Goal: Task Accomplishment & Management: Manage account settings

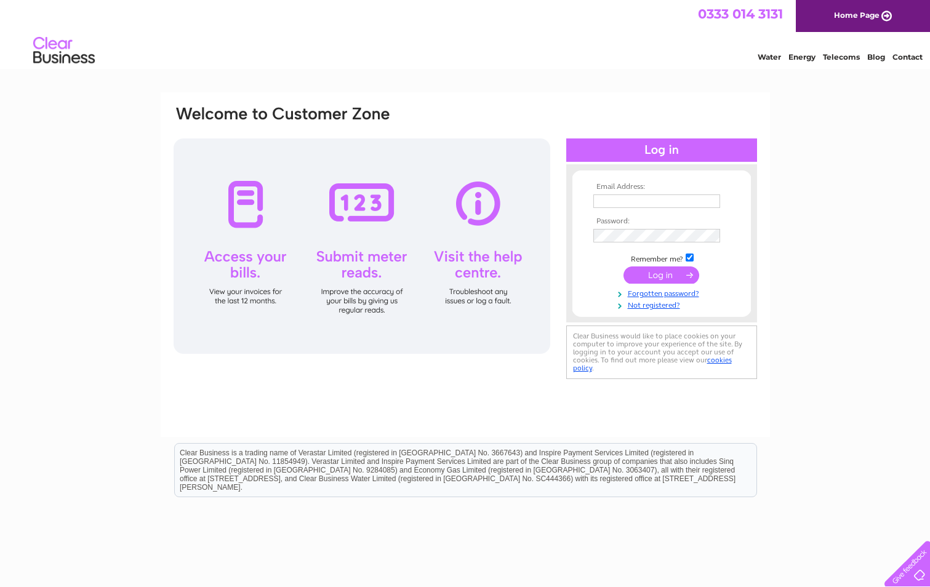
click at [633, 195] on input "text" at bounding box center [657, 202] width 127 height 14
type input "accounts@skoulikas.com"
click at [650, 282] on input "submit" at bounding box center [662, 275] width 76 height 17
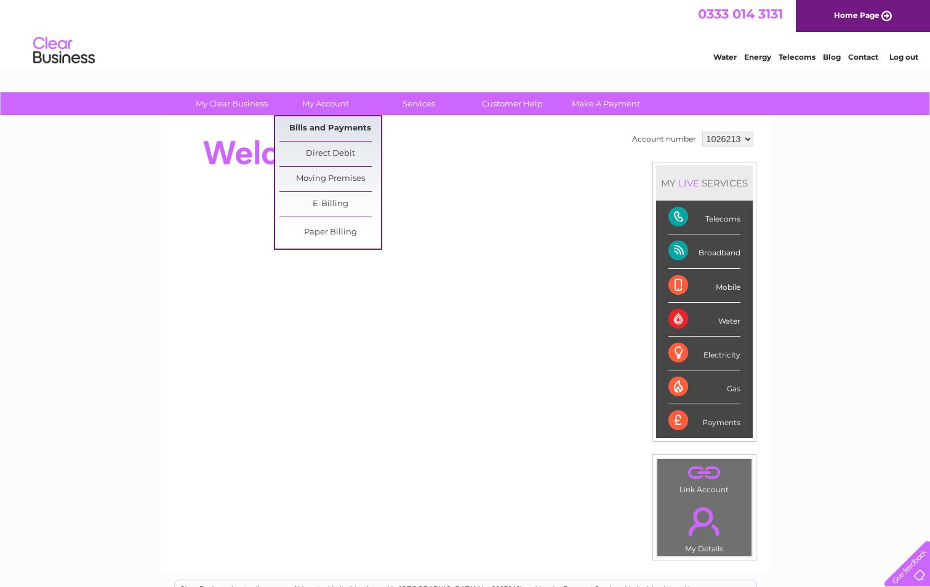
click at [321, 127] on link "Bills and Payments" at bounding box center [331, 128] width 102 height 25
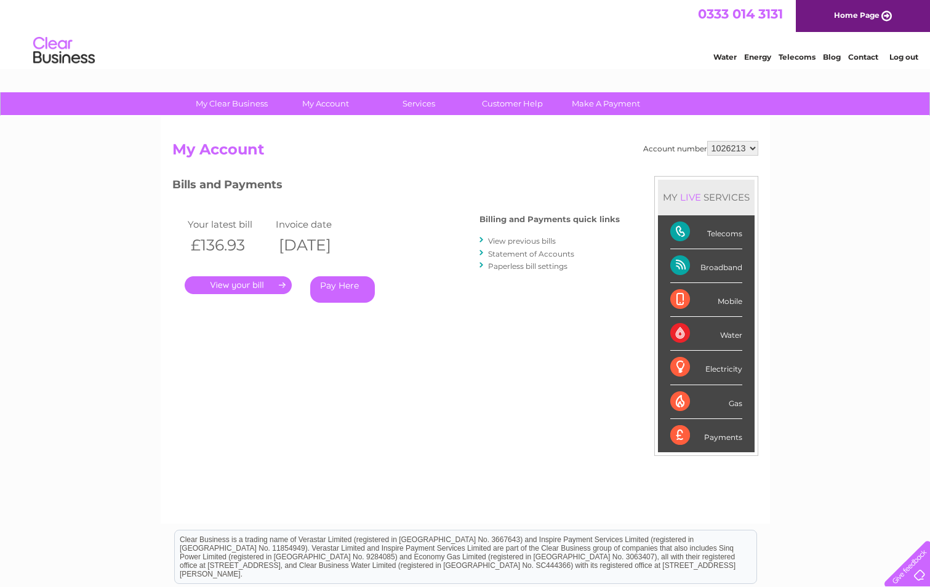
click at [230, 284] on link "." at bounding box center [238, 285] width 107 height 18
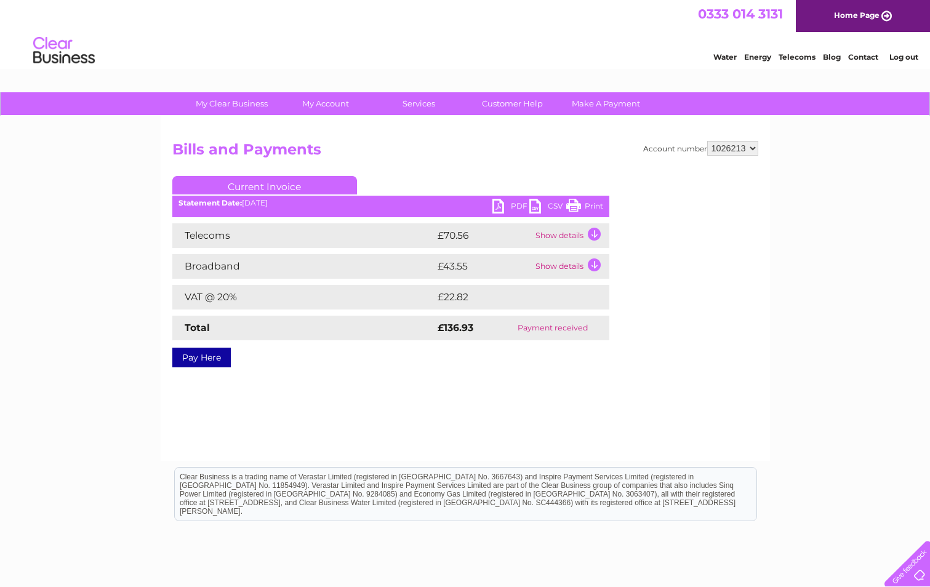
click at [497, 206] on link "PDF" at bounding box center [511, 208] width 37 height 18
click at [904, 55] on link "Log out" at bounding box center [904, 56] width 29 height 9
